Goal: Use online tool/utility: Utilize a website feature to perform a specific function

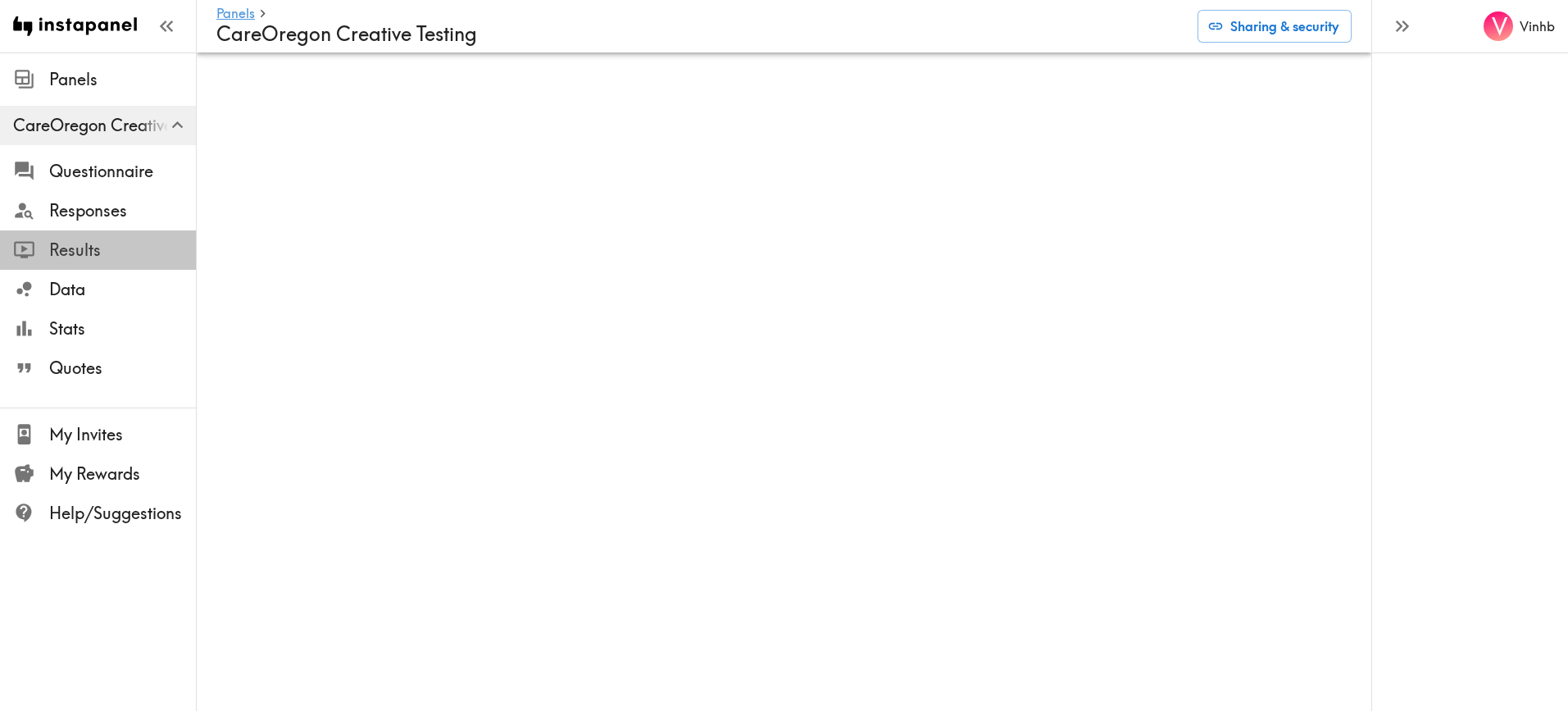
click at [68, 244] on span "Results" at bounding box center [122, 250] width 147 height 23
click at [60, 283] on span "Data" at bounding box center [122, 289] width 147 height 23
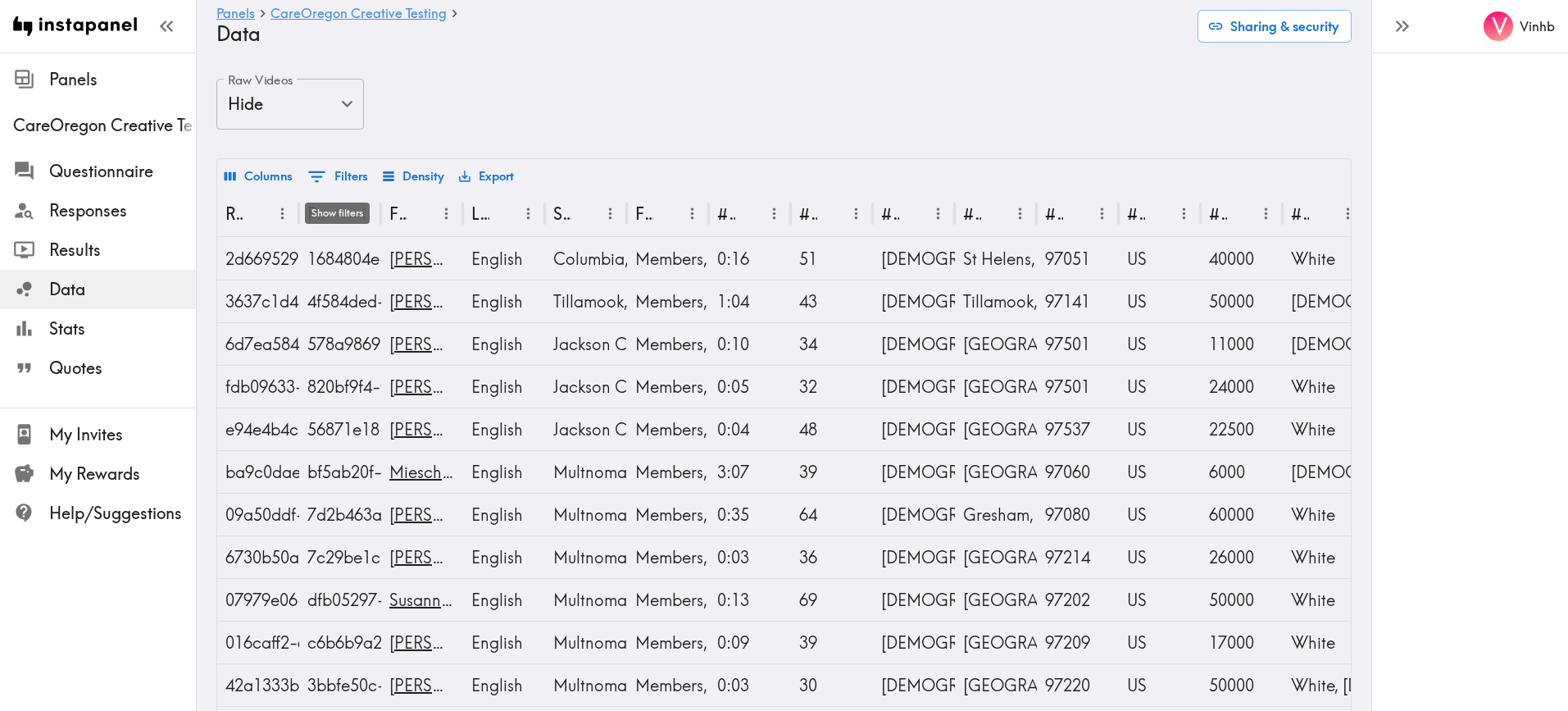
click at [339, 168] on button "0 Filters" at bounding box center [338, 176] width 68 height 29
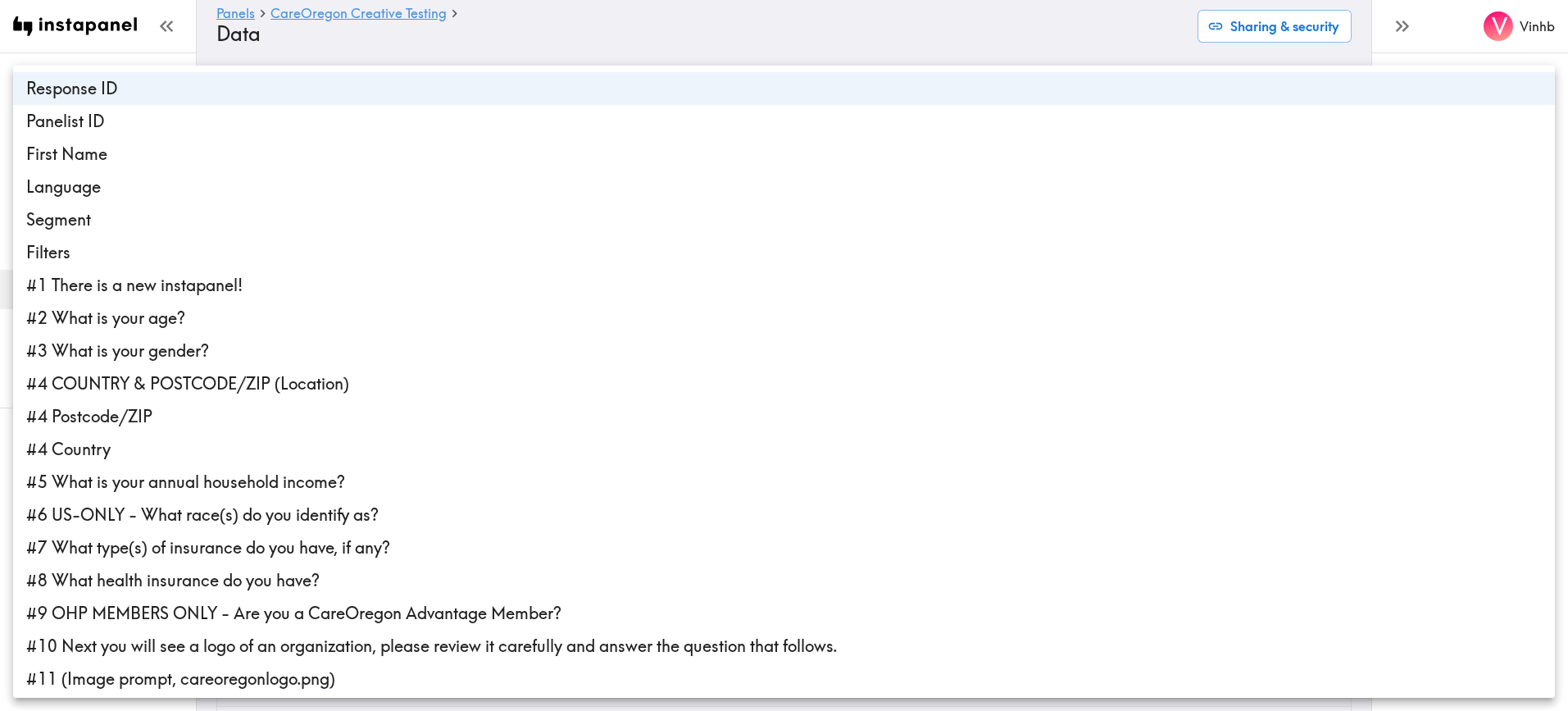
click at [100, 218] on li "Segment" at bounding box center [784, 219] width 1542 height 32
type input "4"
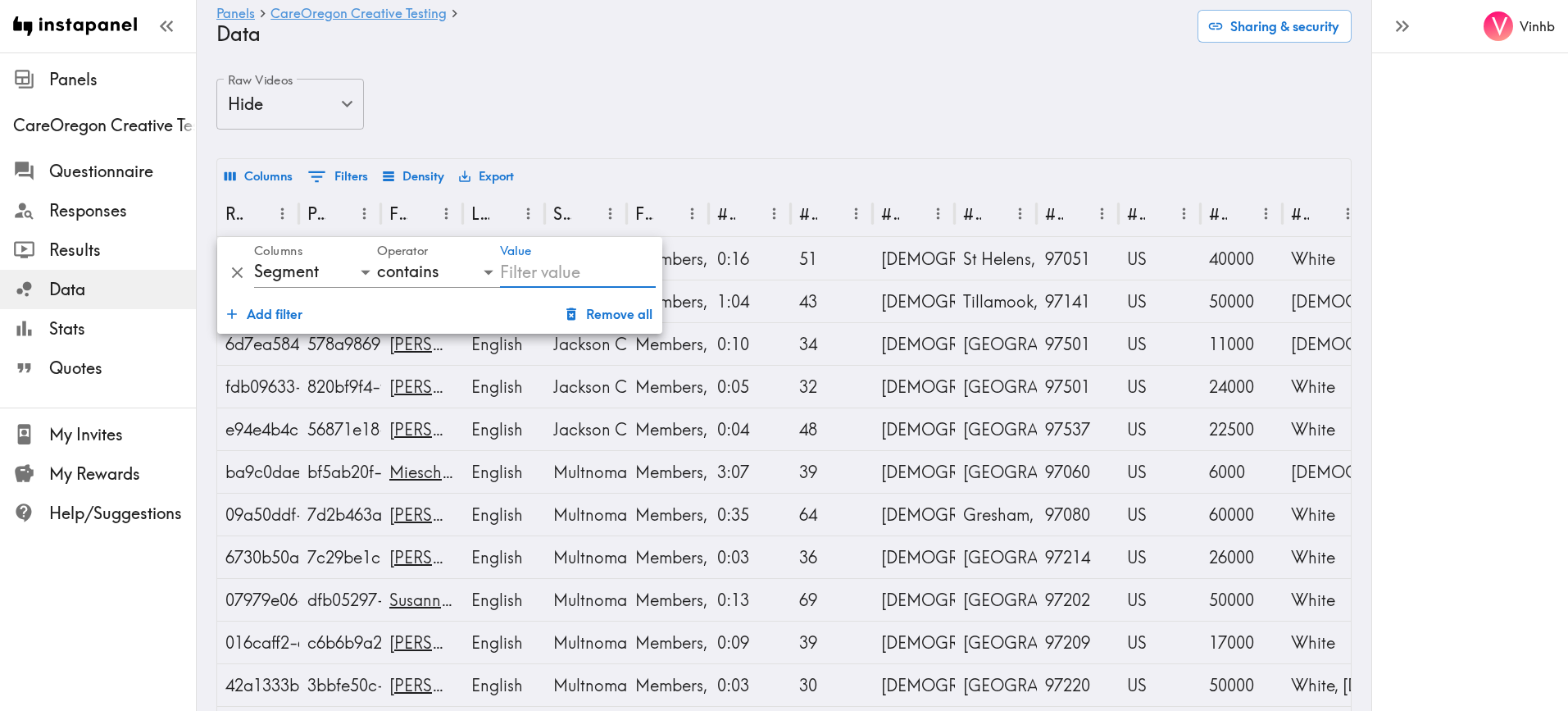
click at [535, 269] on input "Value" at bounding box center [578, 272] width 156 height 31
type input "advantage"
click at [273, 312] on button "Add filter" at bounding box center [265, 313] width 89 height 32
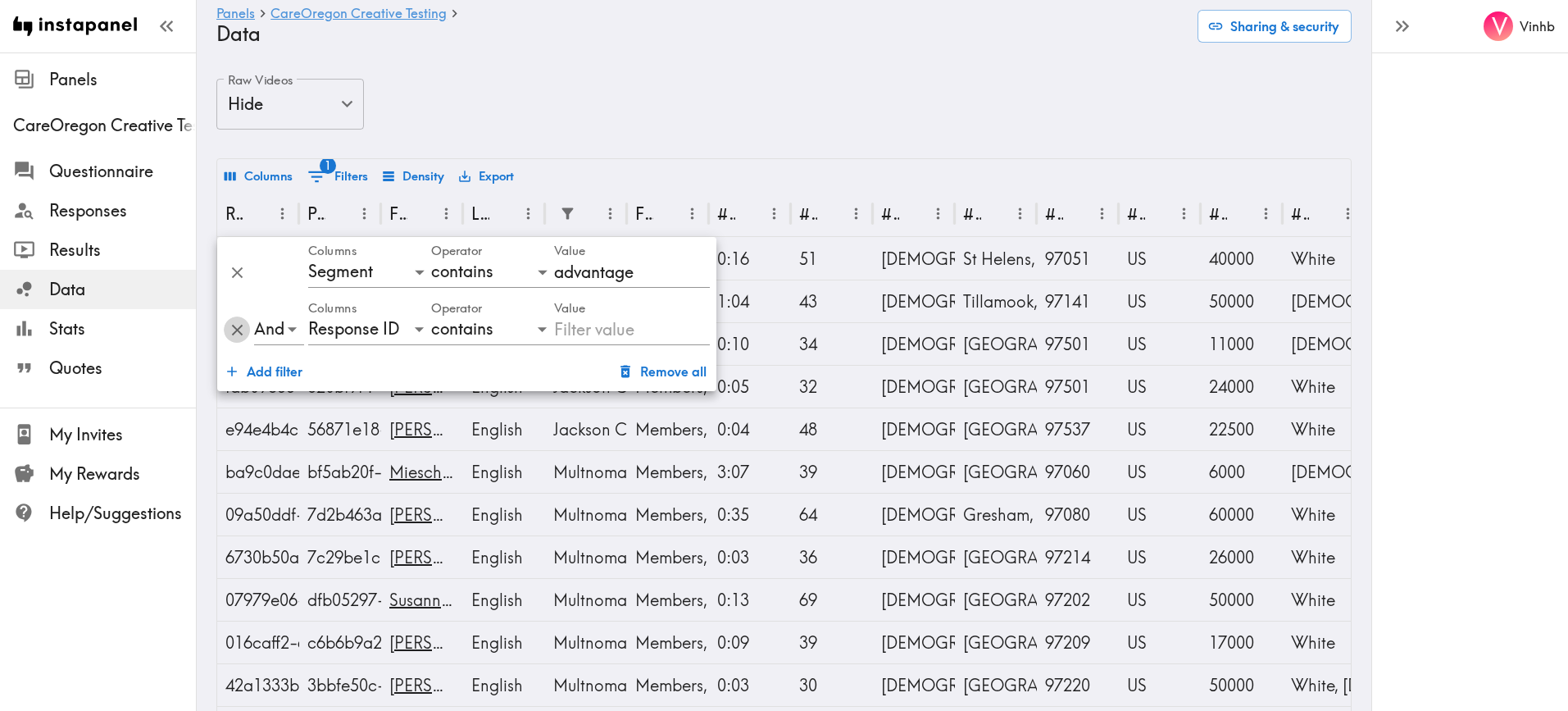
drag, startPoint x: 230, startPoint y: 326, endPoint x: 242, endPoint y: 329, distance: 12.4
click at [230, 326] on icon "Delete" at bounding box center [237, 330] width 19 height 19
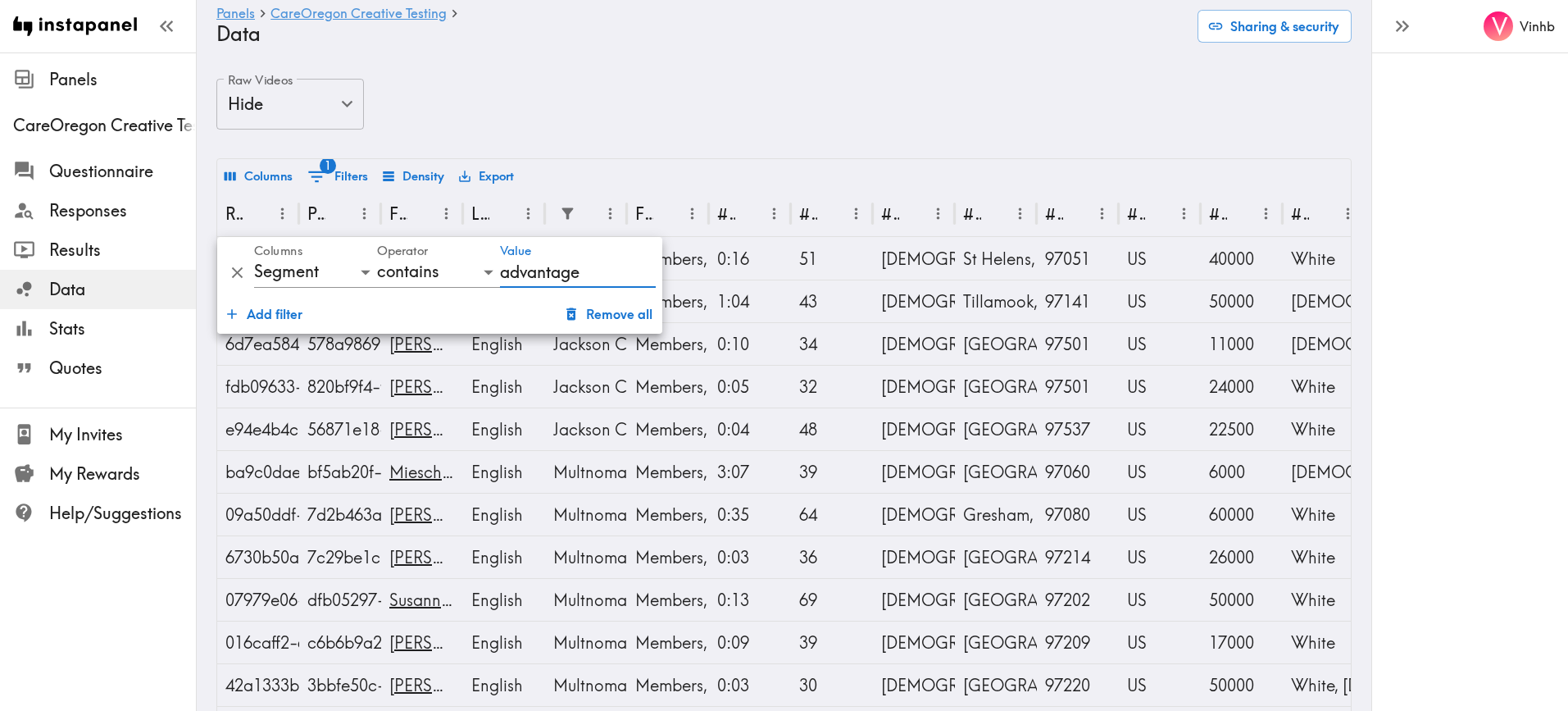
click at [585, 272] on input "advantage" at bounding box center [578, 272] width 156 height 31
click at [1380, 268] on div "V Vinhb" at bounding box center [1470, 356] width 197 height 711
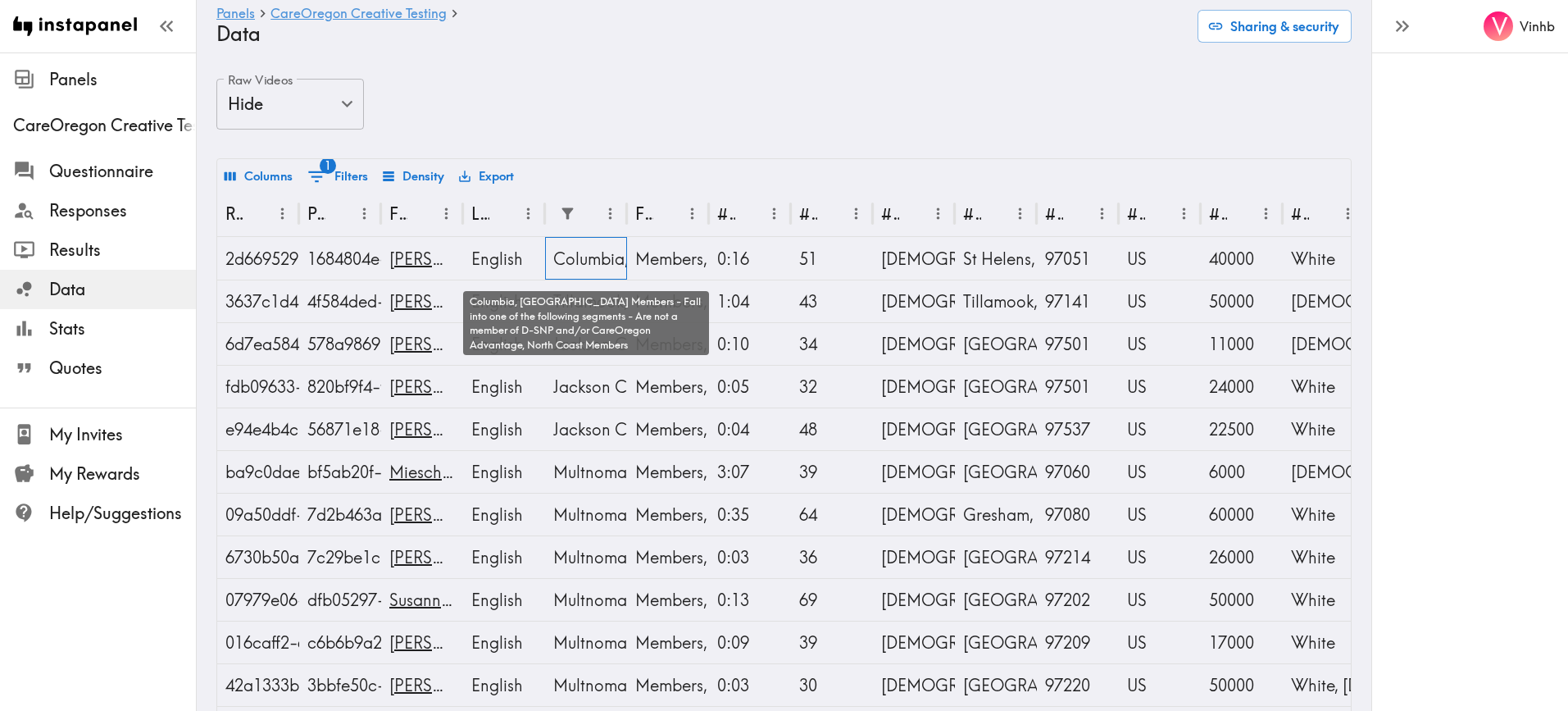
click at [598, 258] on div "Columbia, [GEOGRAPHIC_DATA] Members - Fall into one of the following segments -…" at bounding box center [586, 258] width 66 height 42
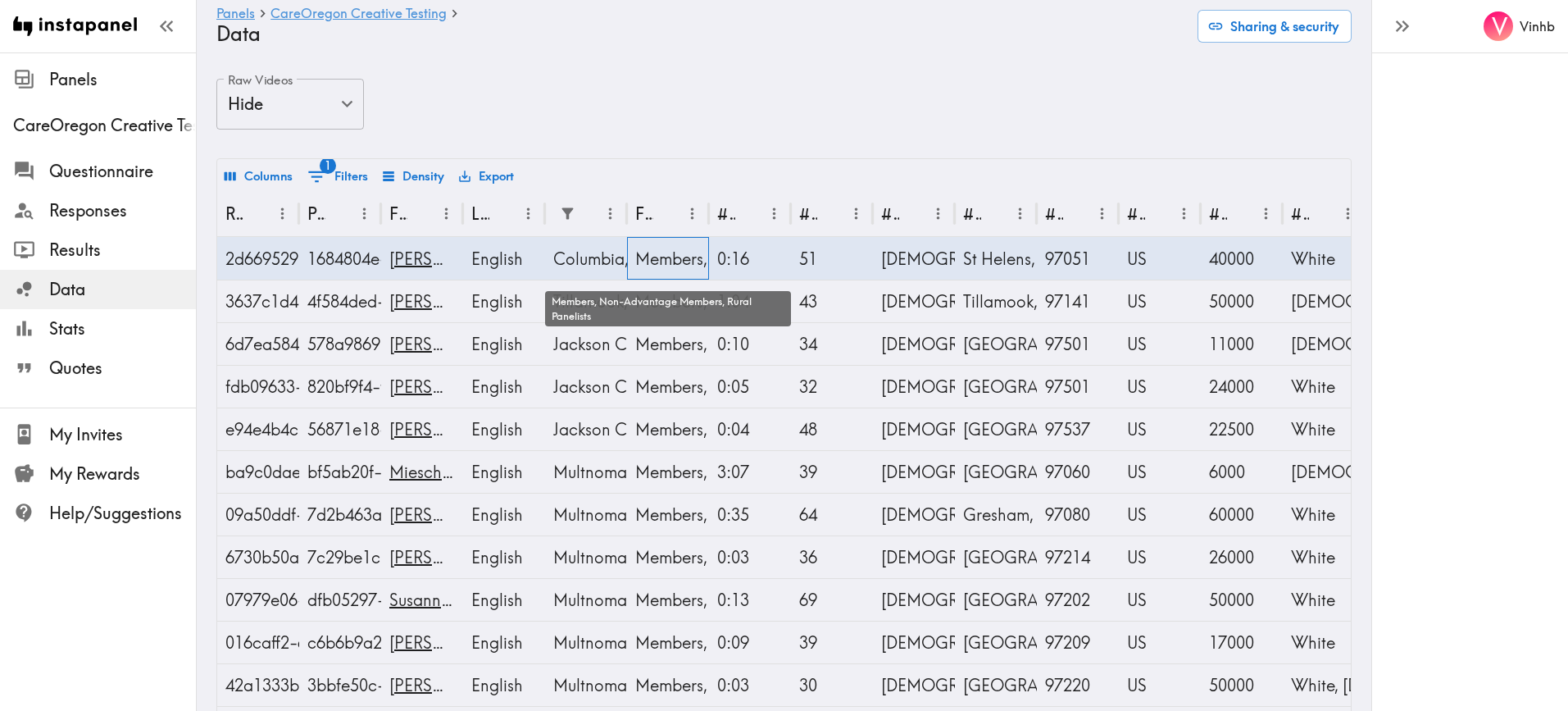
click at [658, 261] on div "Members, Non-Advantage Members, Rural Panelists" at bounding box center [667, 258] width 66 height 42
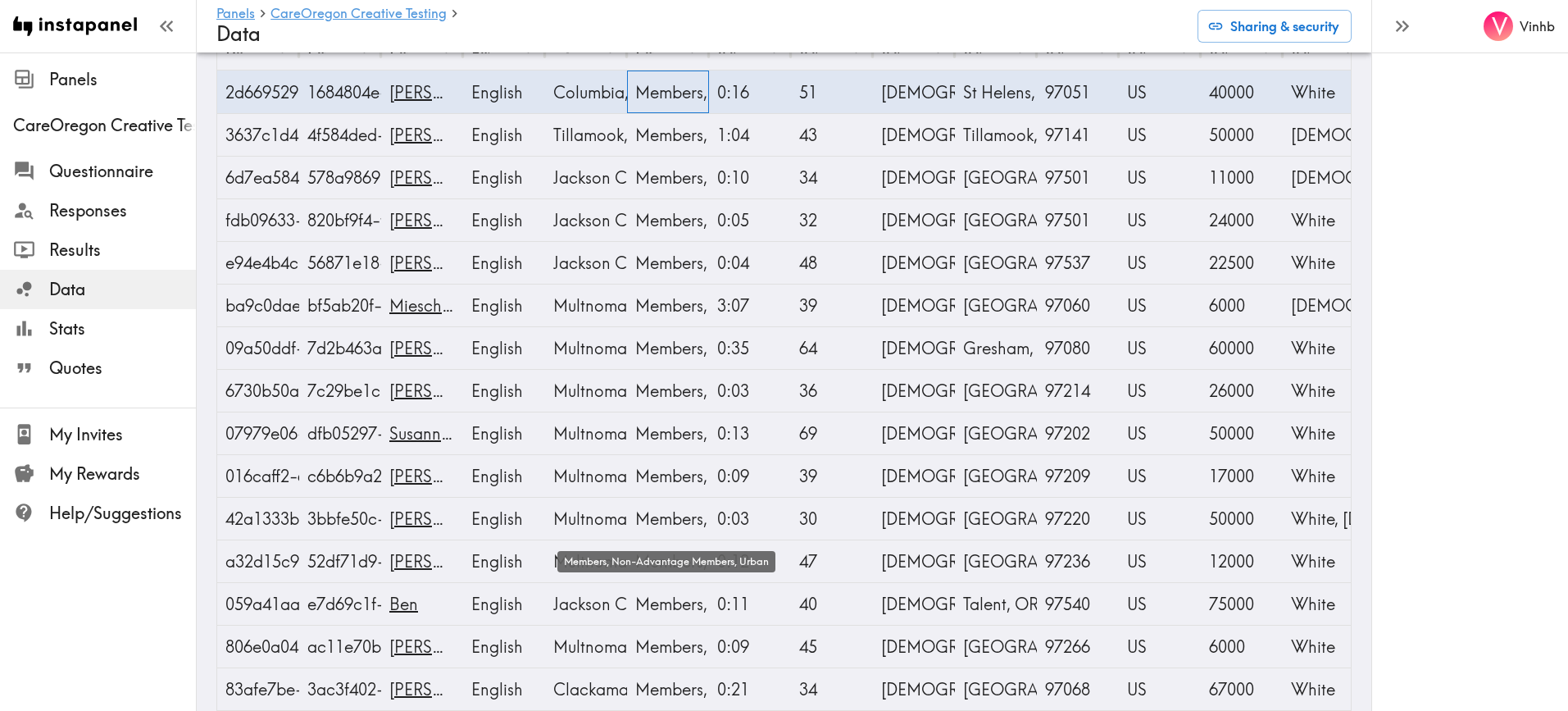
scroll to position [185, 0]
